Goal: Transaction & Acquisition: Purchase product/service

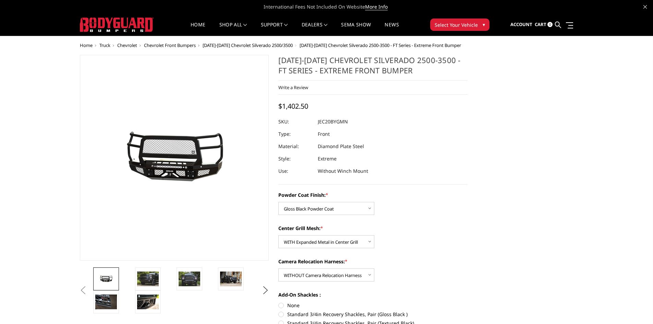
select select "3243"
select select "3245"
select select "3248"
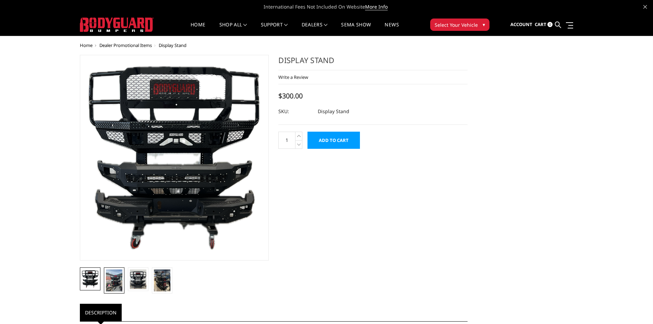
click at [117, 282] on img at bounding box center [114, 281] width 16 height 22
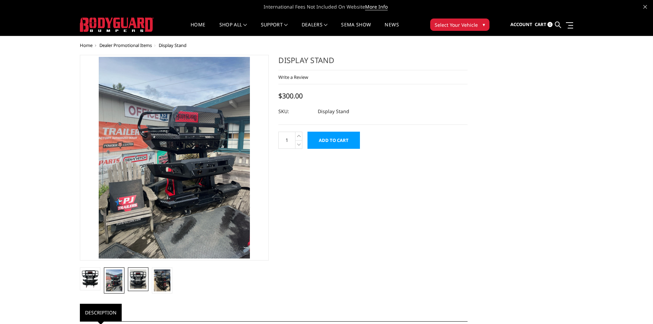
click at [140, 284] on img at bounding box center [138, 280] width 16 height 20
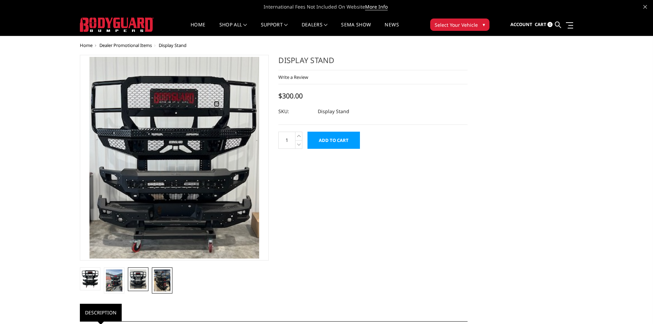
click at [156, 284] on img at bounding box center [162, 281] width 16 height 22
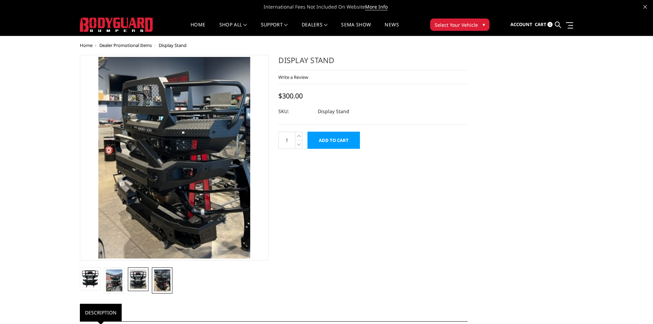
click at [131, 288] on img at bounding box center [138, 280] width 16 height 20
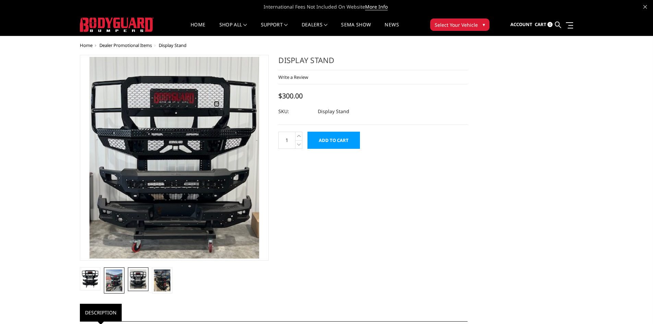
click at [119, 285] on img at bounding box center [114, 281] width 16 height 22
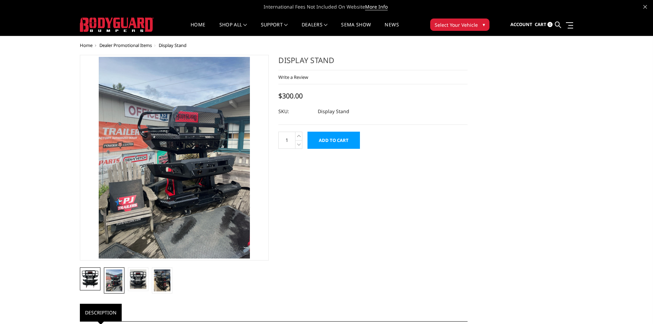
click at [92, 283] on img at bounding box center [90, 279] width 16 height 18
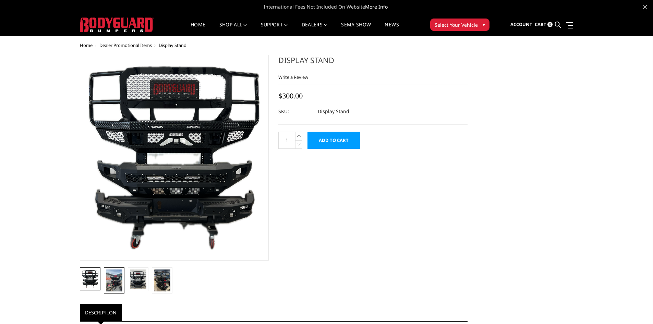
click at [115, 277] on img at bounding box center [114, 281] width 16 height 22
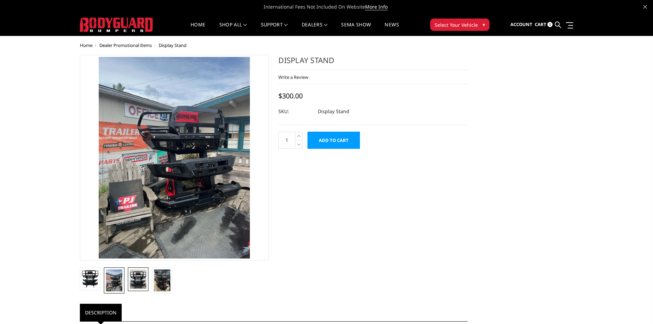
click at [134, 279] on img at bounding box center [138, 280] width 16 height 20
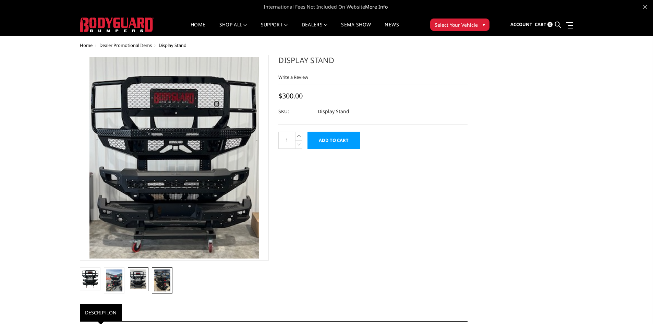
click at [160, 282] on img at bounding box center [162, 281] width 16 height 22
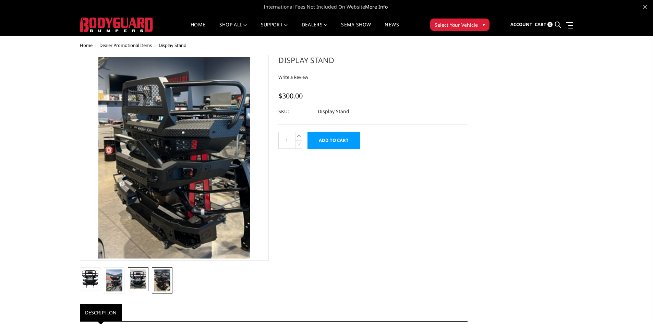
click at [139, 285] on img at bounding box center [138, 280] width 16 height 20
